Goal: Task Accomplishment & Management: Use online tool/utility

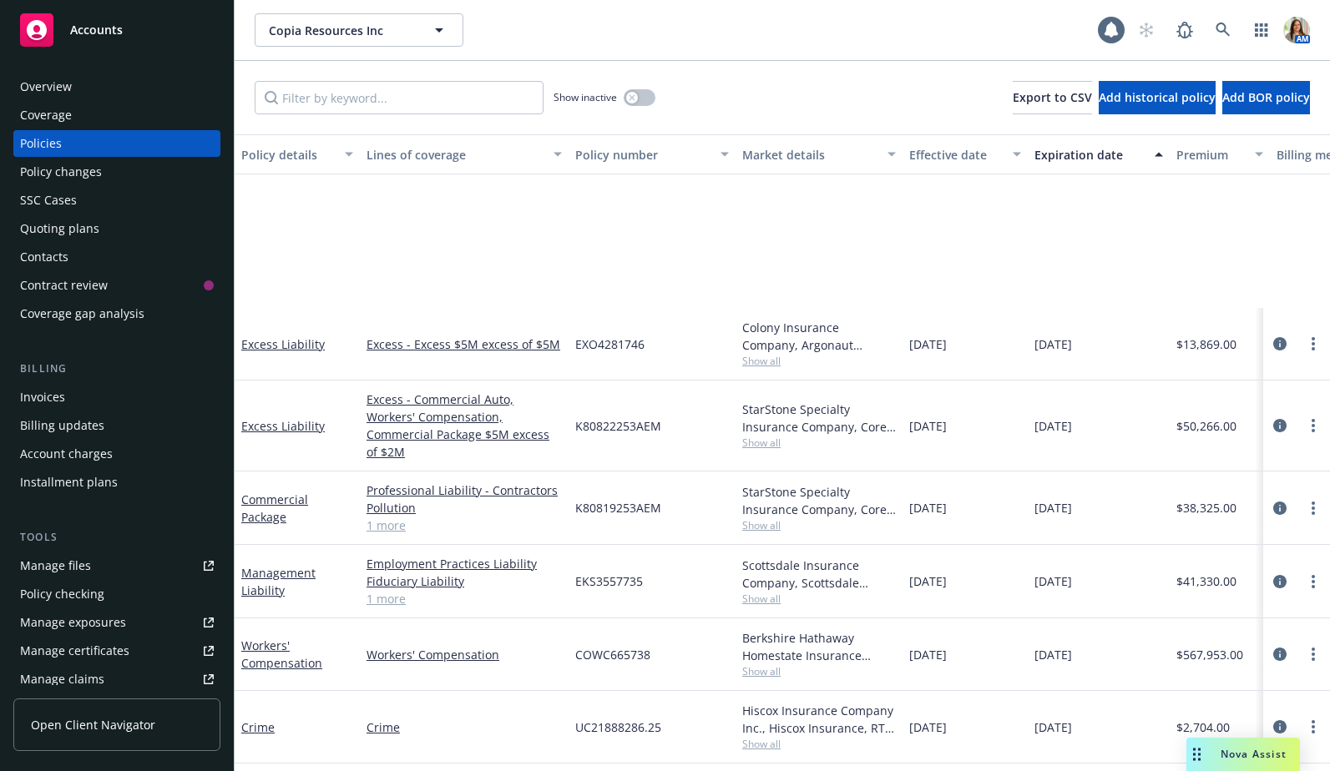
scroll to position [248, 0]
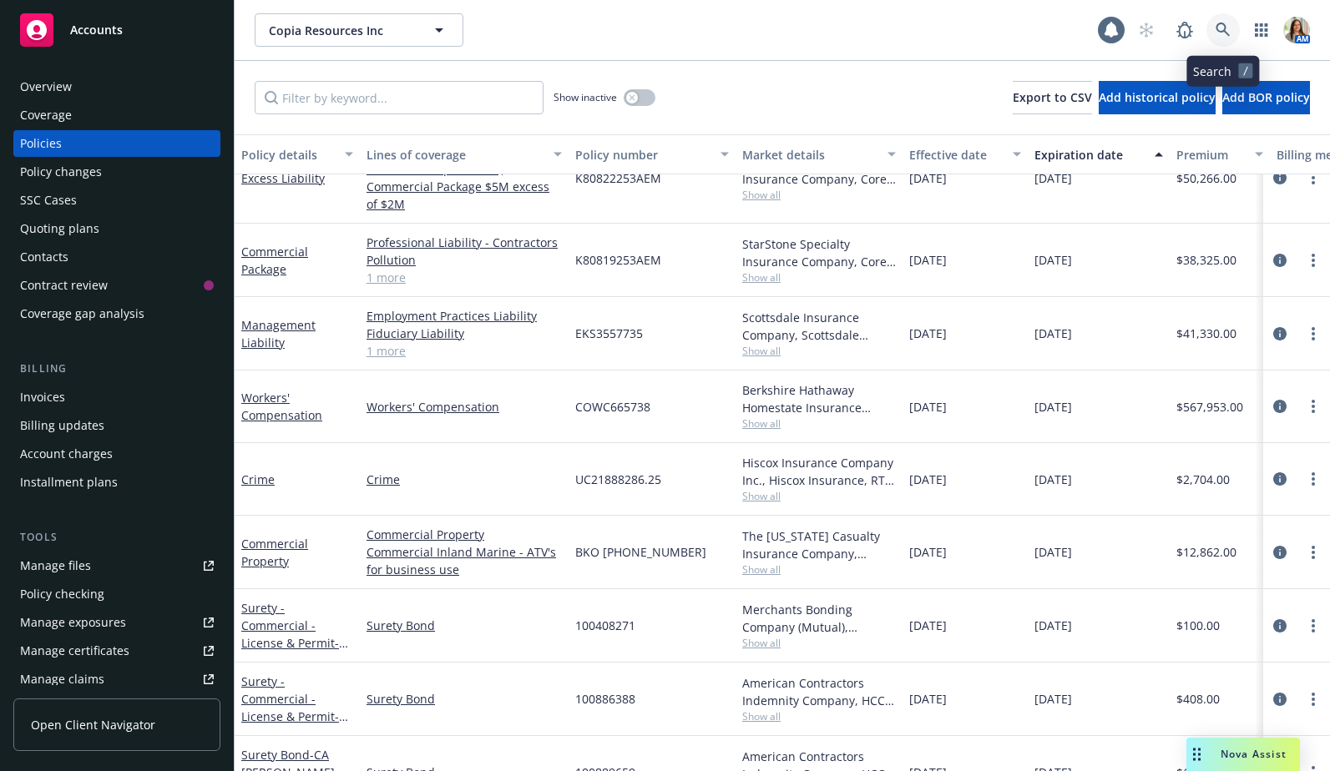
click at [1222, 28] on icon at bounding box center [1222, 30] width 15 height 15
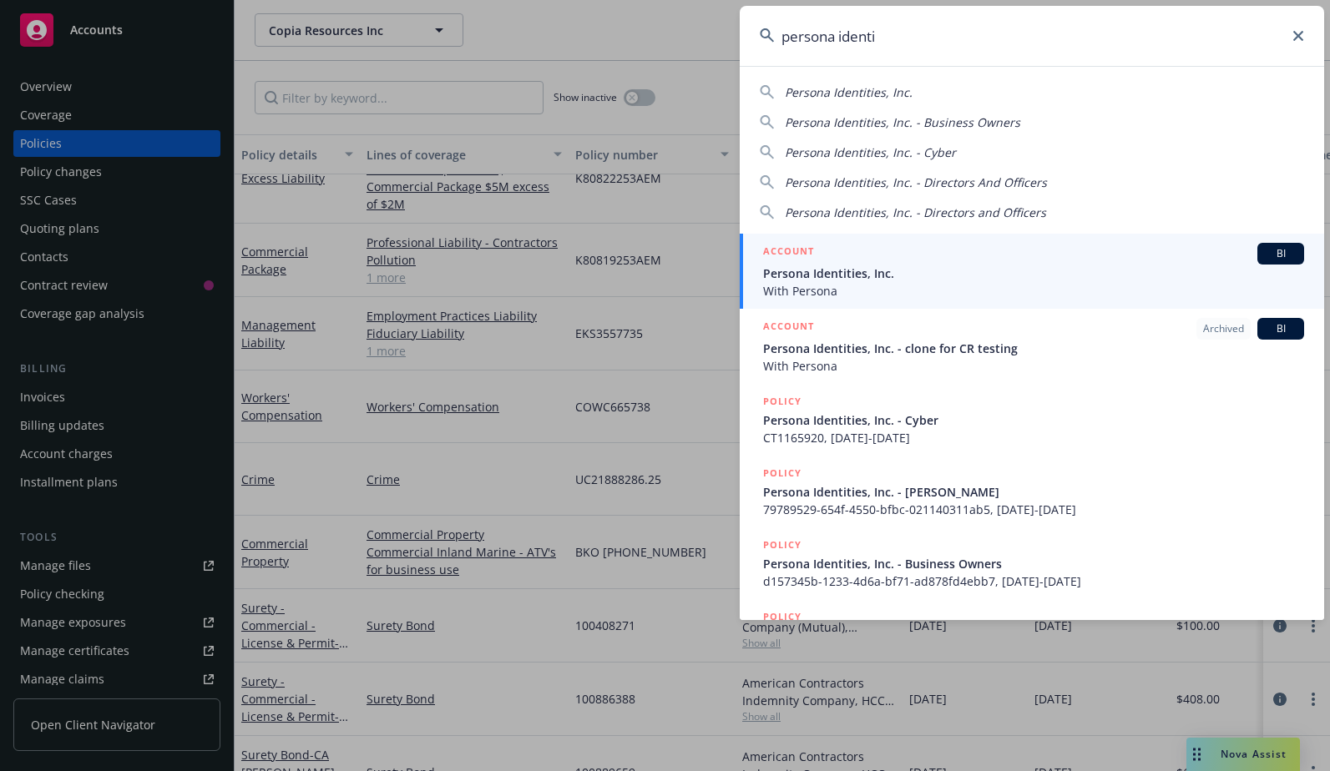
type input "persona identi"
click at [979, 254] on div "ACCOUNT BI" at bounding box center [1033, 254] width 541 height 22
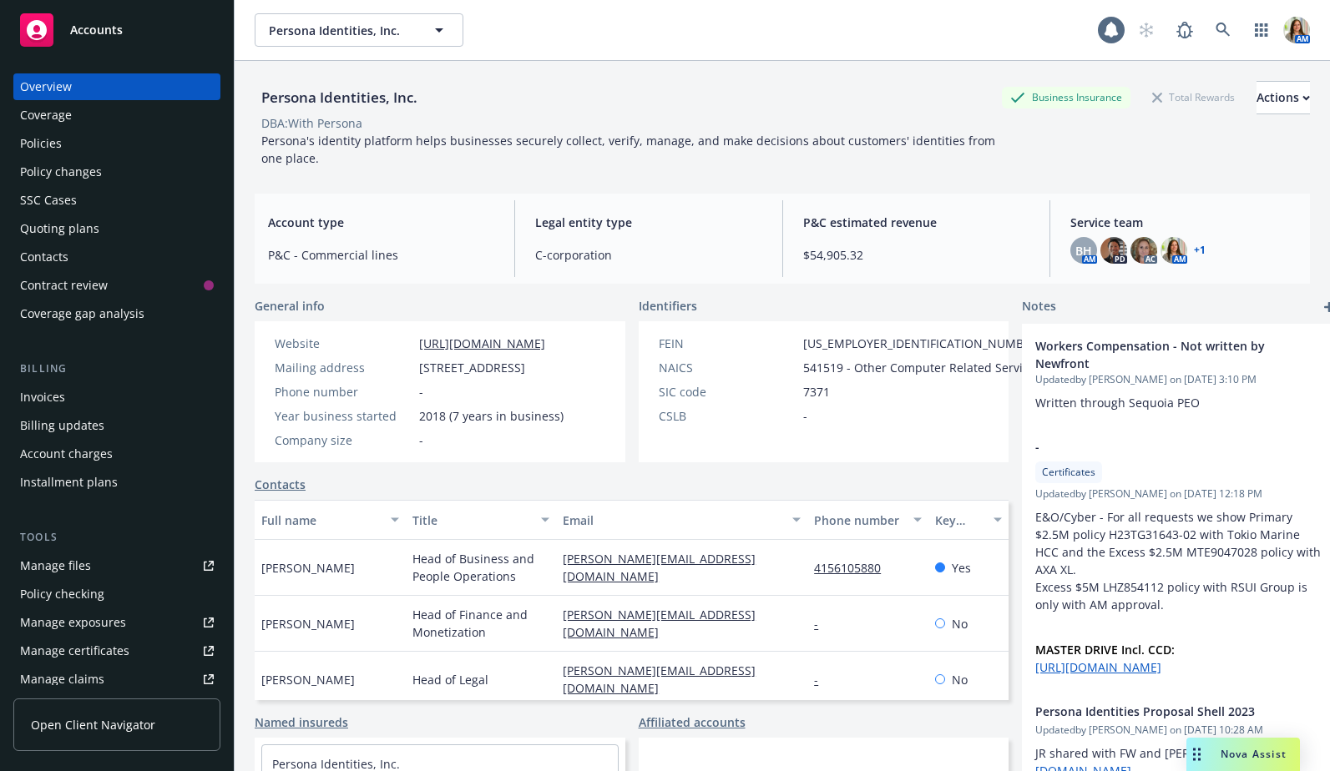
click at [108, 232] on div "Quoting plans" at bounding box center [117, 228] width 194 height 27
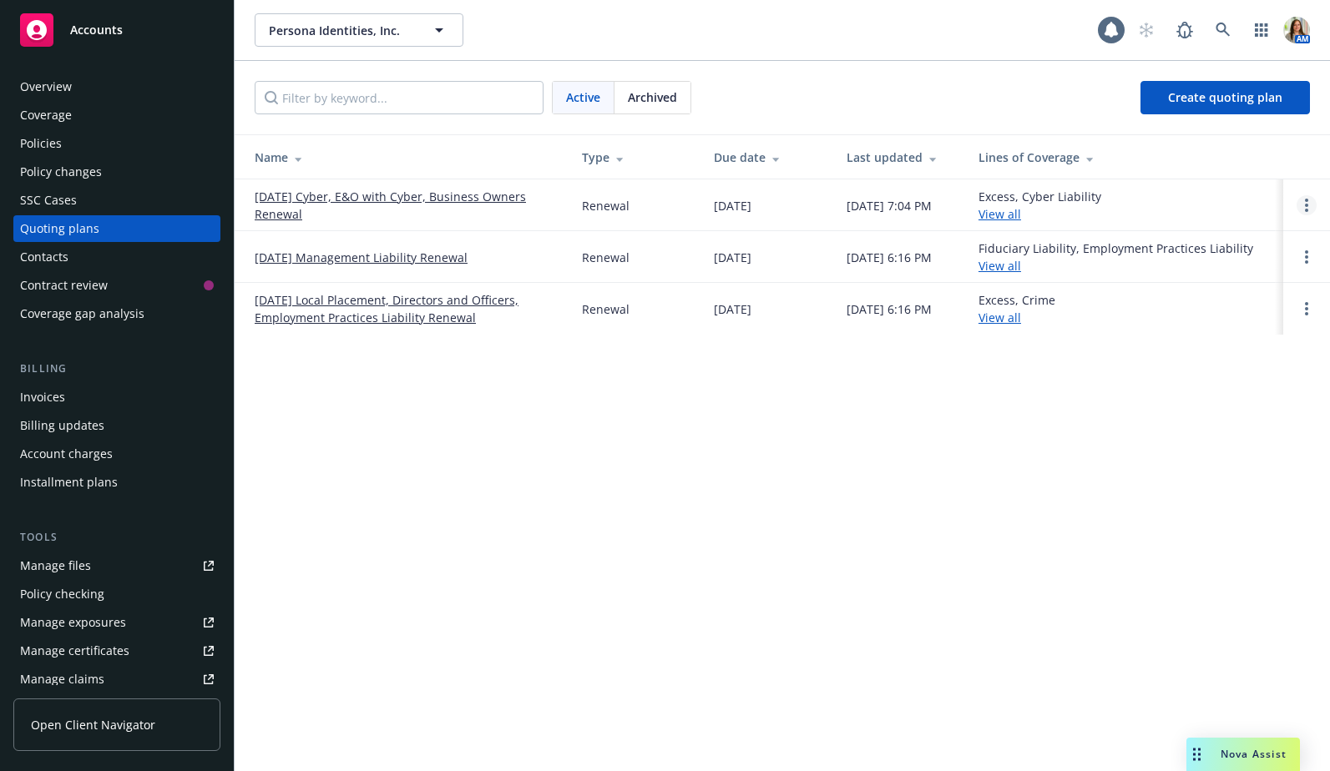
click at [1305, 199] on circle "Open options" at bounding box center [1306, 200] width 3 height 3
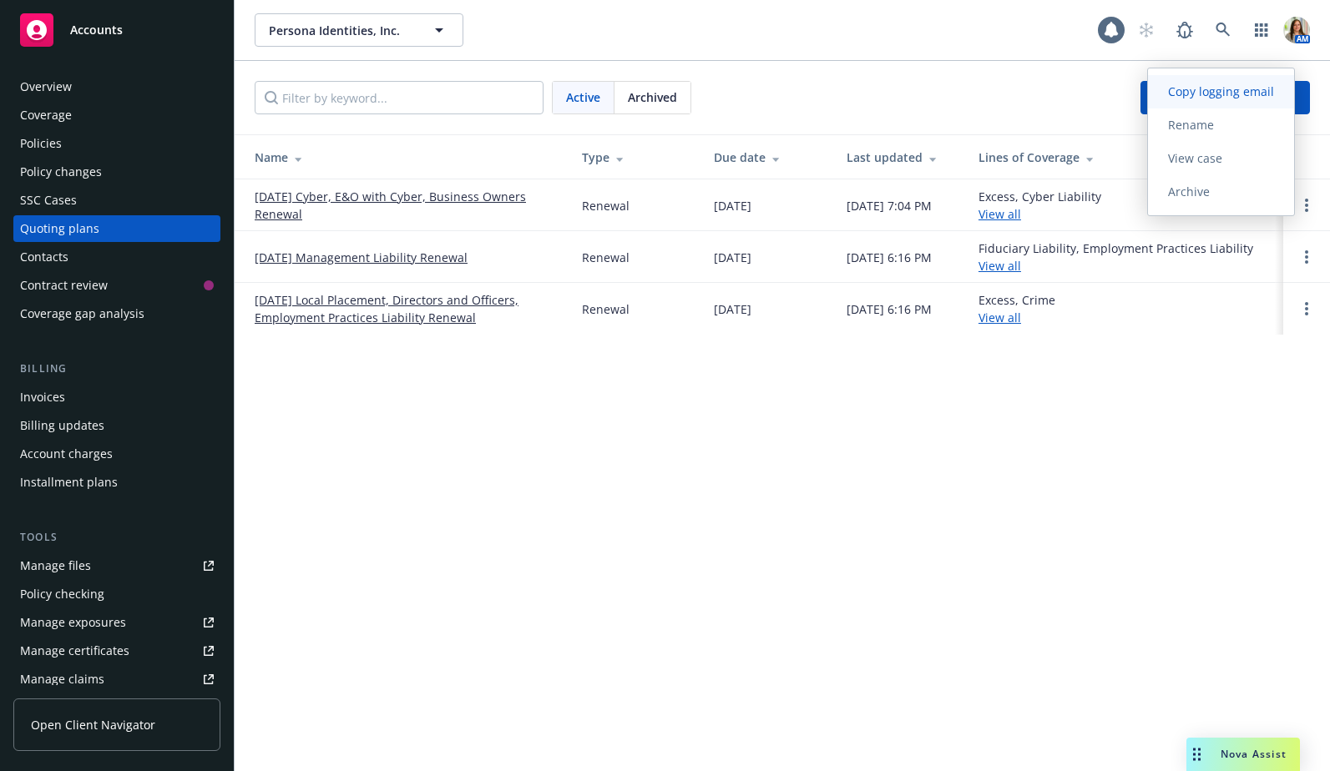
click at [1246, 97] on span "Copy logging email" at bounding box center [1221, 91] width 146 height 16
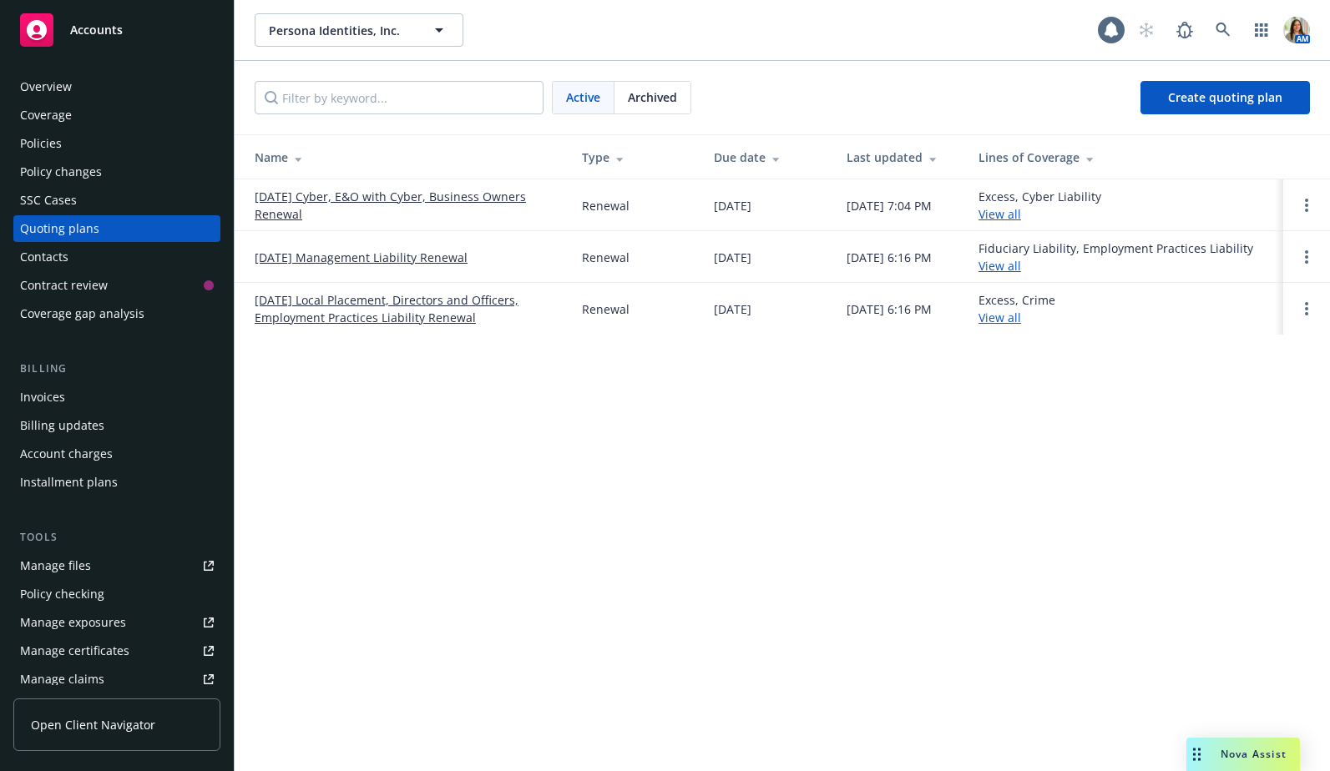
click at [285, 208] on link "[DATE] Cyber, E&O with Cyber, Business Owners Renewal" at bounding box center [405, 205] width 301 height 35
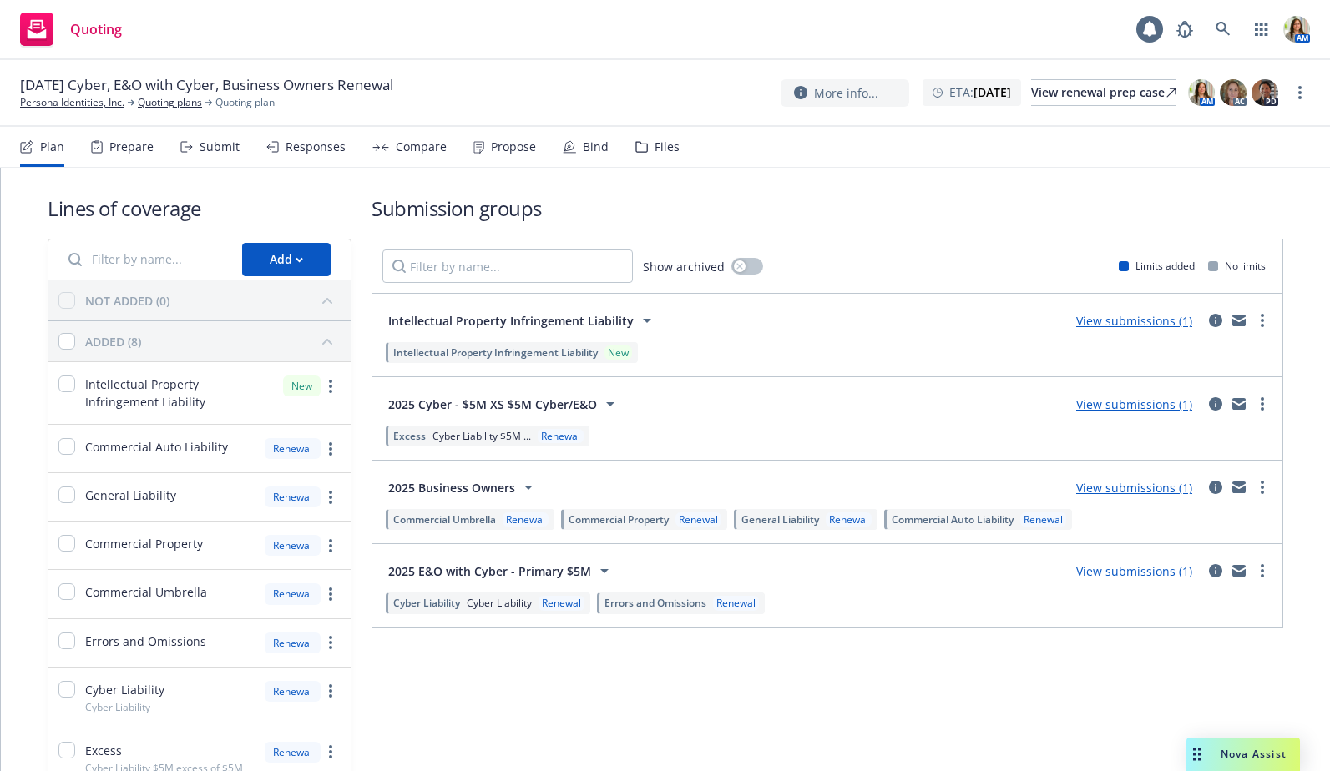
click at [226, 146] on div "Submit" at bounding box center [220, 146] width 40 height 13
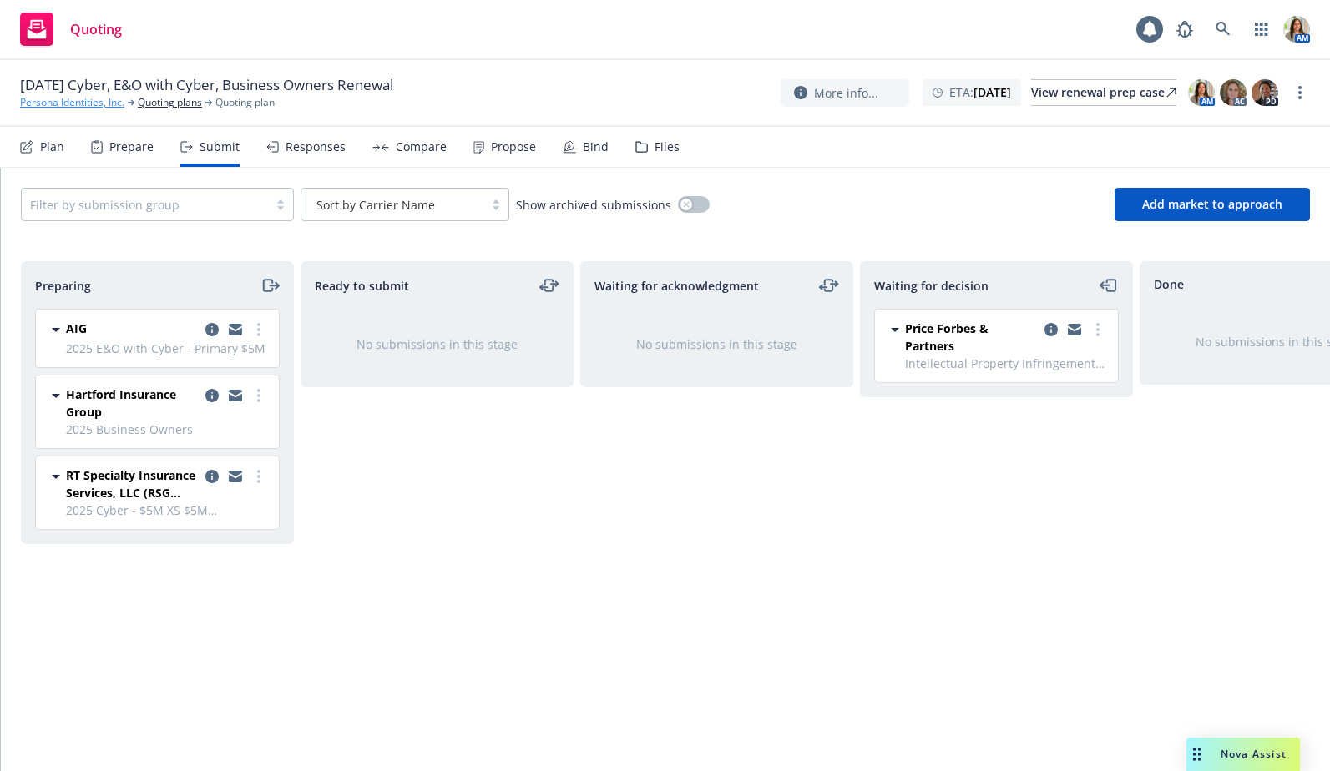
click at [93, 101] on link "Persona Identities, Inc." at bounding box center [72, 102] width 104 height 15
